Goal: Navigation & Orientation: Find specific page/section

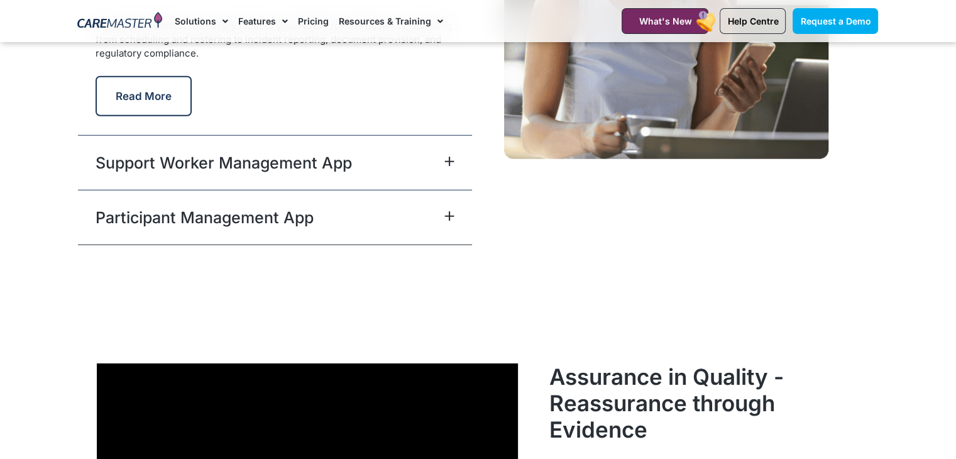
scroll to position [3231, 0]
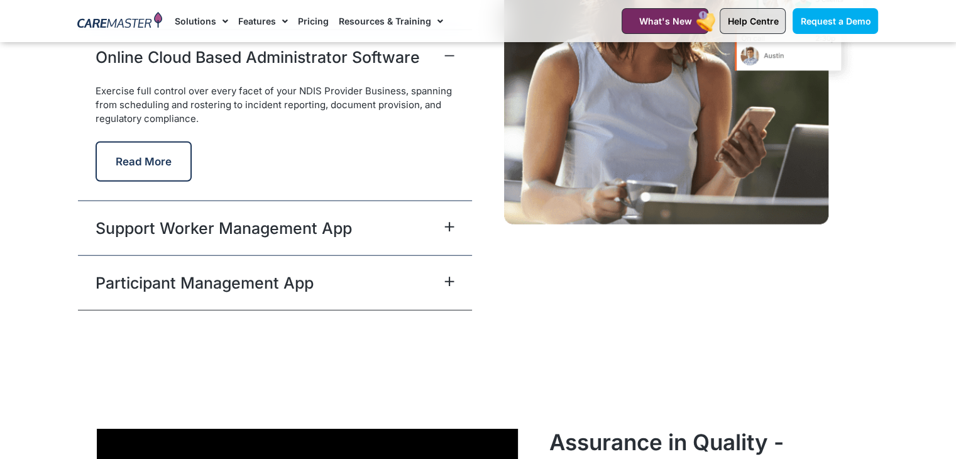
click at [642, 22] on span "Help Centre" at bounding box center [752, 21] width 51 height 11
click at [140, 13] on img at bounding box center [119, 21] width 85 height 19
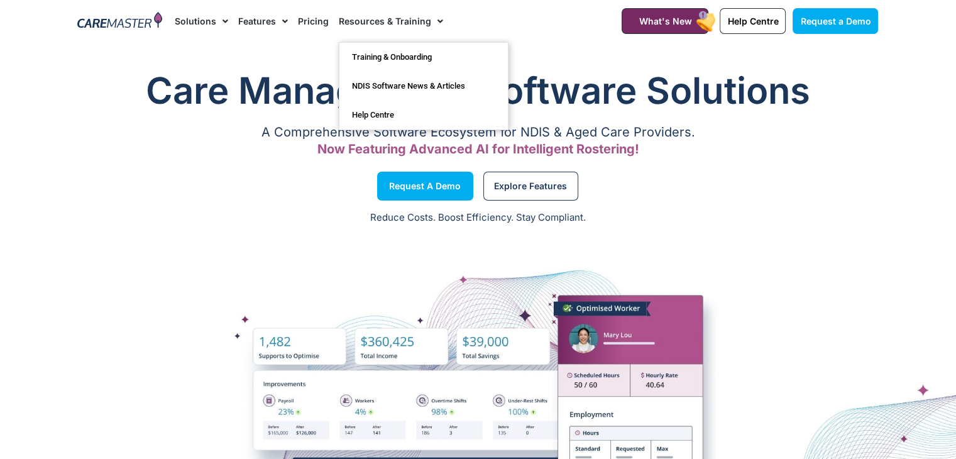
click at [395, 20] on link "Resources & Training" at bounding box center [391, 21] width 104 height 42
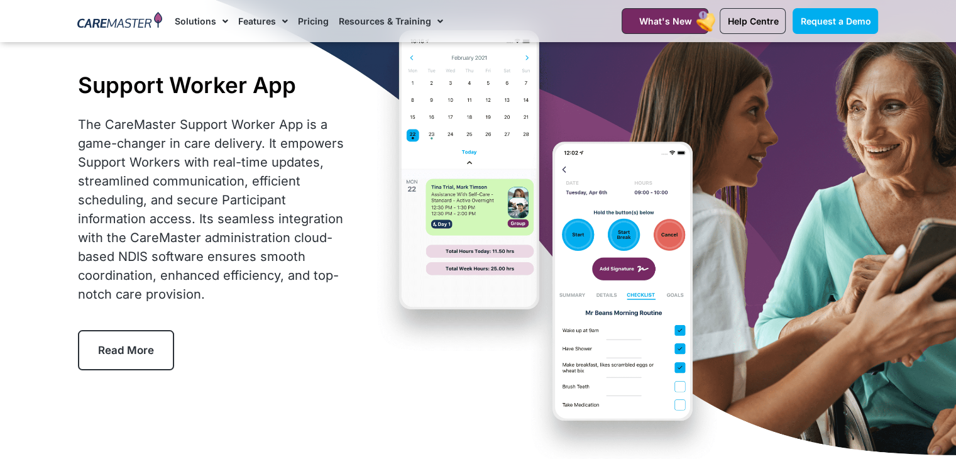
scroll to position [377, 0]
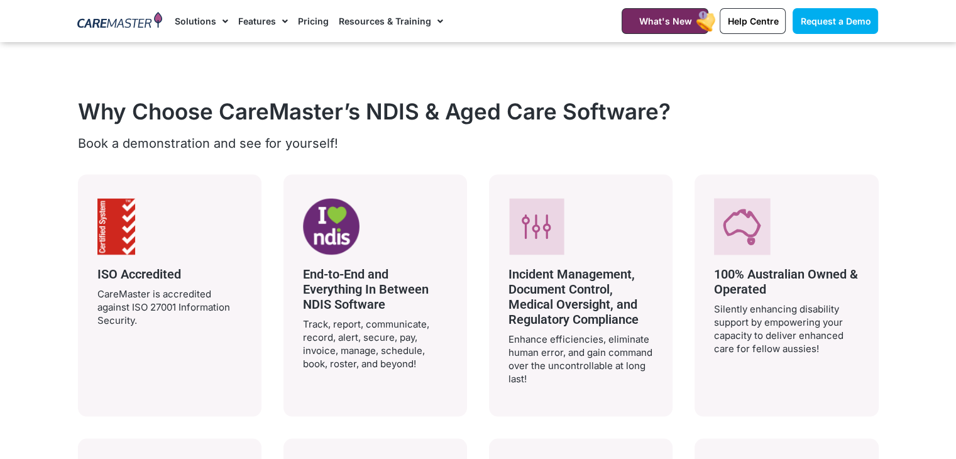
scroll to position [2263, 0]
